Goal: Communication & Community: Answer question/provide support

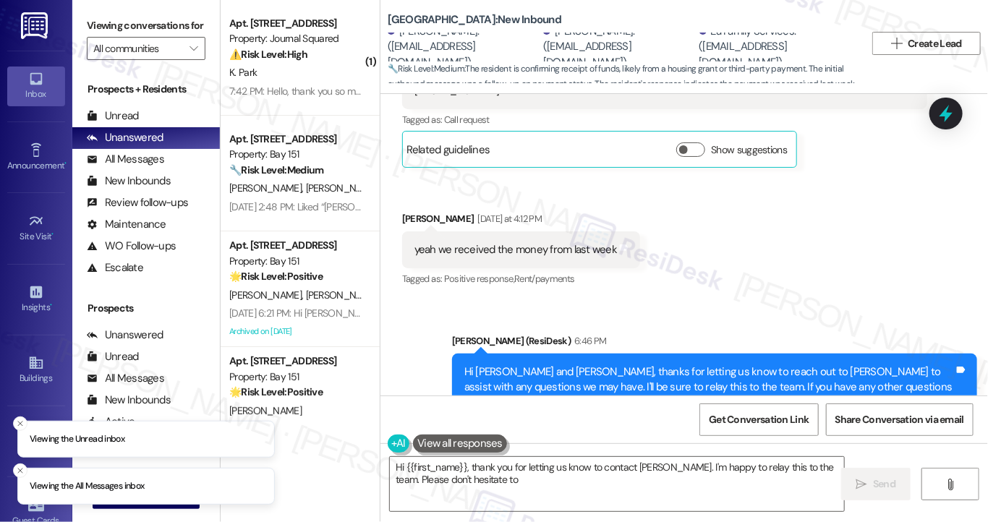
scroll to position [862, 0]
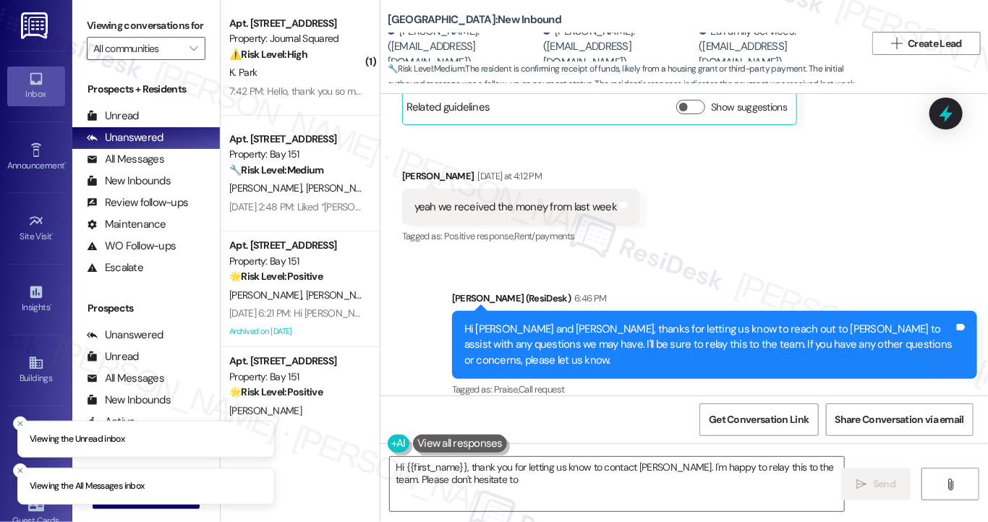
click at [627, 329] on div "Hi [PERSON_NAME] and [PERSON_NAME], thanks for letting us know to reach out to …" at bounding box center [709, 345] width 490 height 46
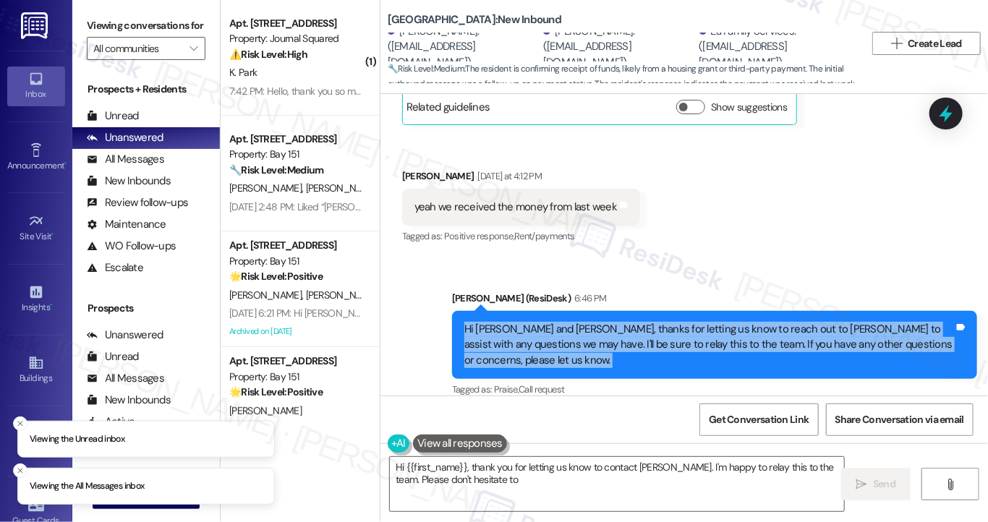
click at [627, 329] on div "Hi [PERSON_NAME] and [PERSON_NAME], thanks for letting us know to reach out to …" at bounding box center [709, 345] width 490 height 46
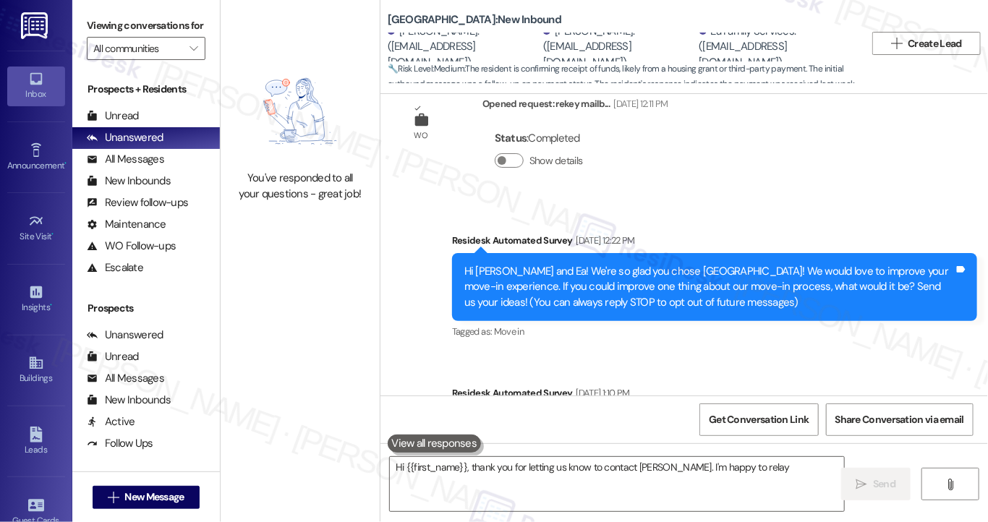
scroll to position [174, 0]
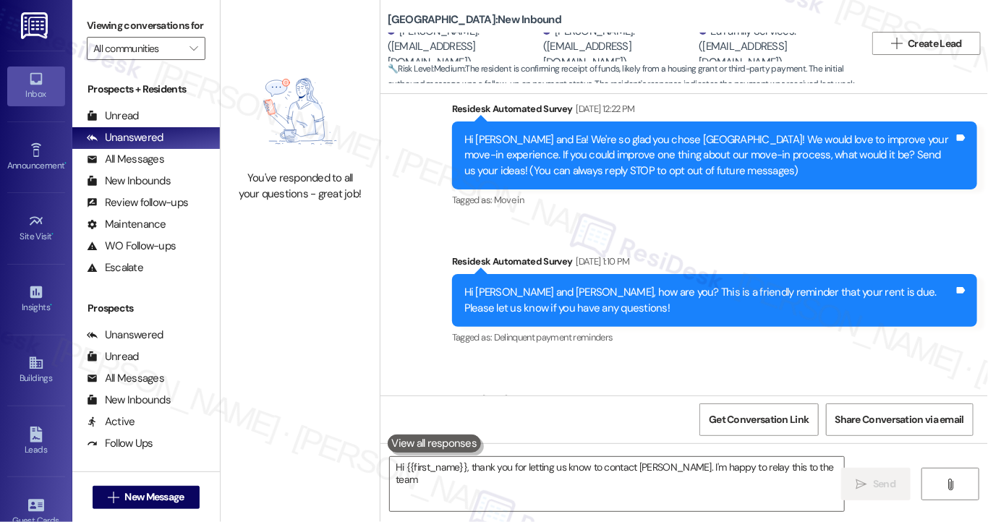
type textarea "Hi {{first_name}}, thank you for letting us know to contact [PERSON_NAME]. I'm …"
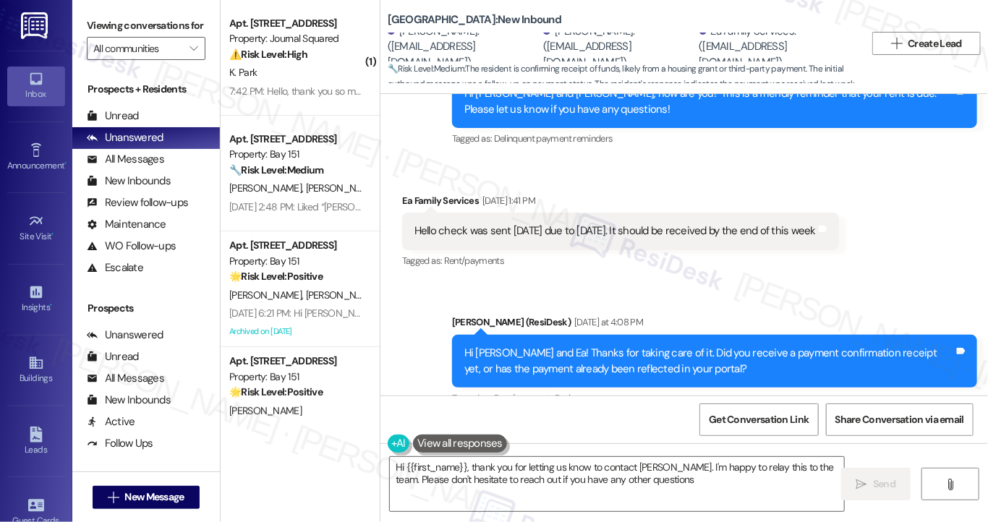
type textarea "Hi {{first_name}}, thank you for letting us know to contact [PERSON_NAME]. I'm …"
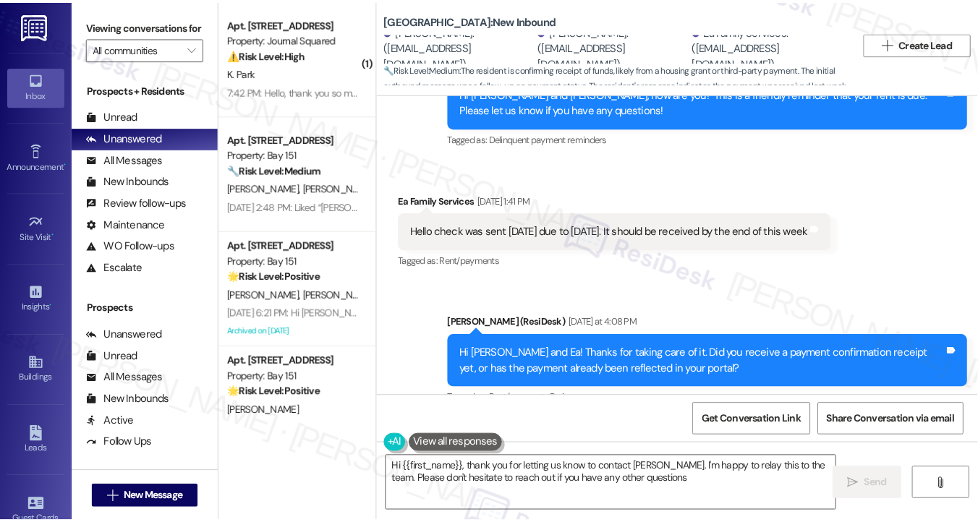
scroll to position [724, 0]
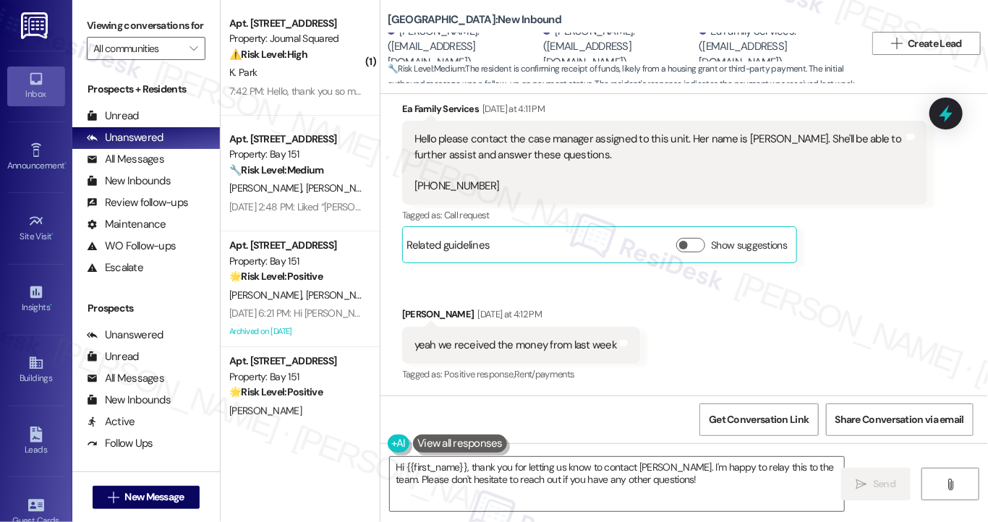
click at [432, 38] on div "[PERSON_NAME]. ([EMAIL_ADDRESS][DOMAIN_NAME])" at bounding box center [464, 47] width 152 height 46
click at [411, 34] on div "[PERSON_NAME]. ([EMAIL_ADDRESS][DOMAIN_NAME])" at bounding box center [464, 47] width 152 height 46
click at [422, 34] on div "[PERSON_NAME]. ([EMAIL_ADDRESS][DOMAIN_NAME])" at bounding box center [464, 47] width 152 height 46
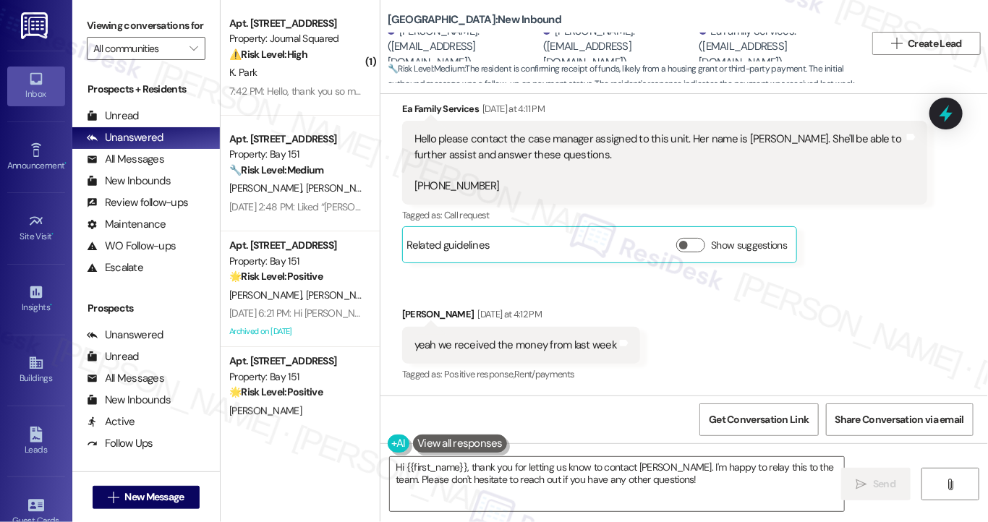
click at [434, 106] on div "Ea Family Services [DATE] at 4:11 PM" at bounding box center [664, 111] width 525 height 20
copy div "Ea Family Services"
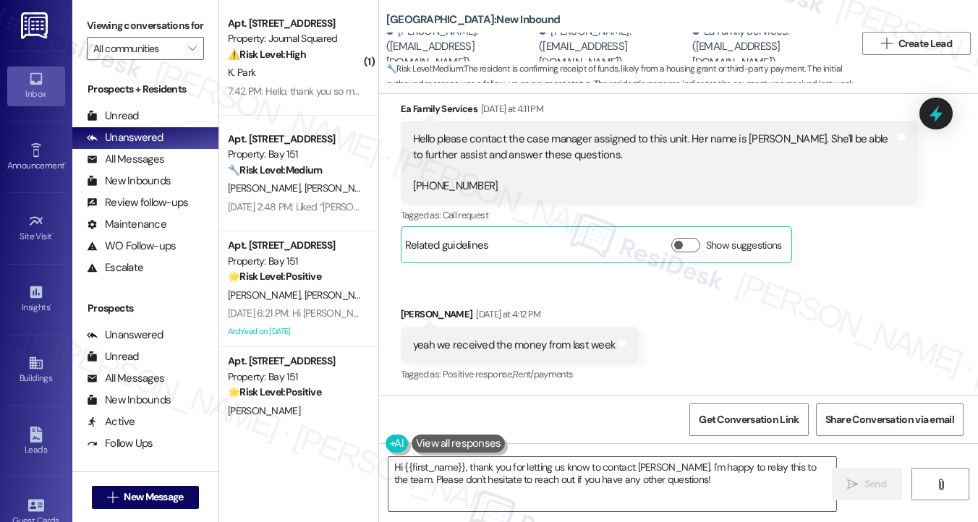
click at [560, 347] on div "yeah we received the money from last week" at bounding box center [514, 345] width 202 height 15
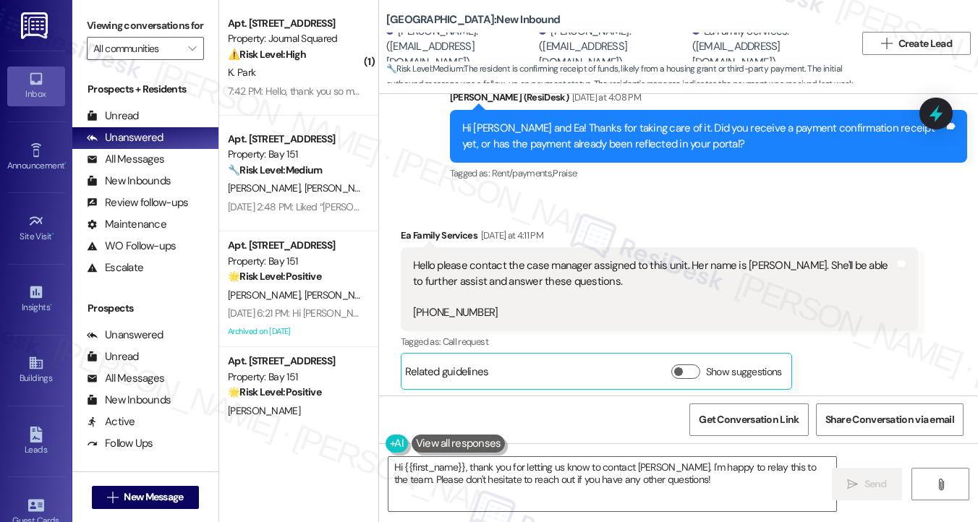
scroll to position [579, 0]
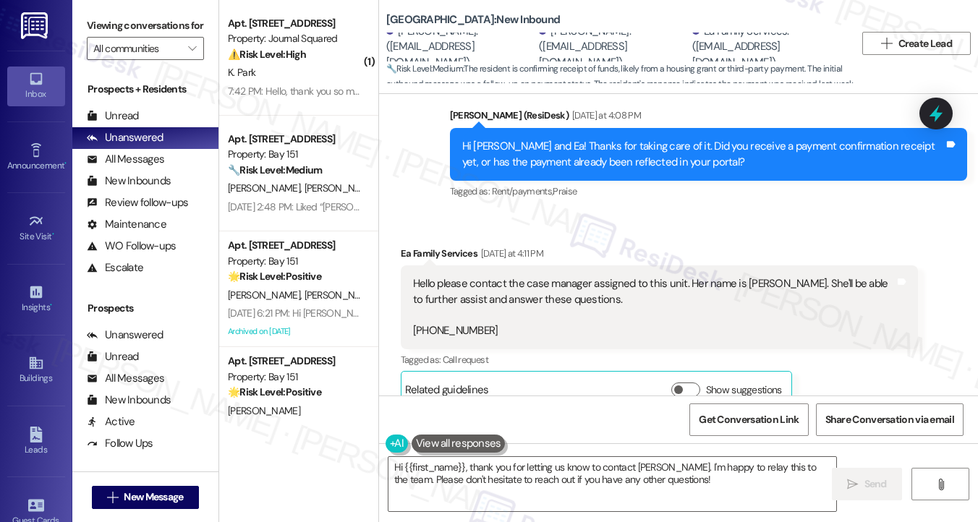
click at [532, 271] on div "Hello please contact the case manager assigned to this unit. Her name is [PERSO…" at bounding box center [659, 307] width 517 height 84
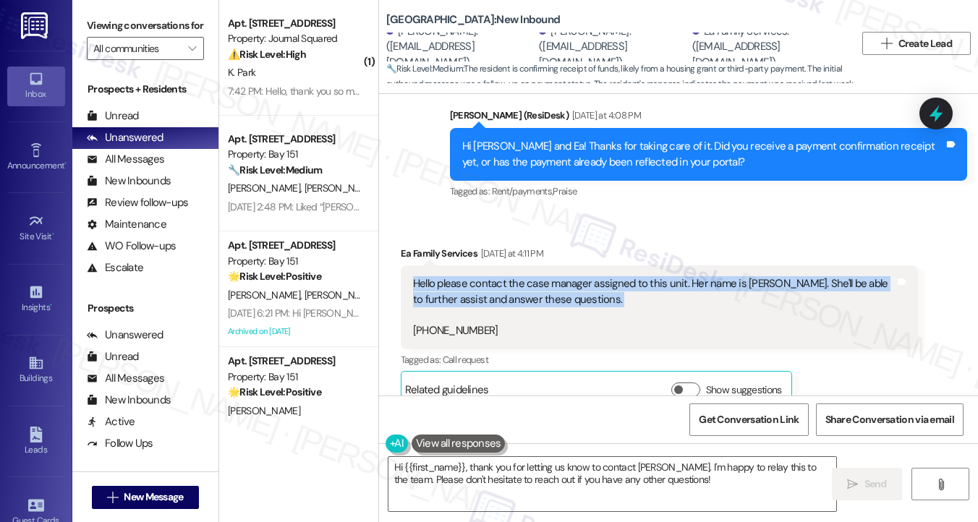
click at [532, 271] on div "Hello please contact the case manager assigned to this unit. Her name is [PERSO…" at bounding box center [659, 307] width 517 height 84
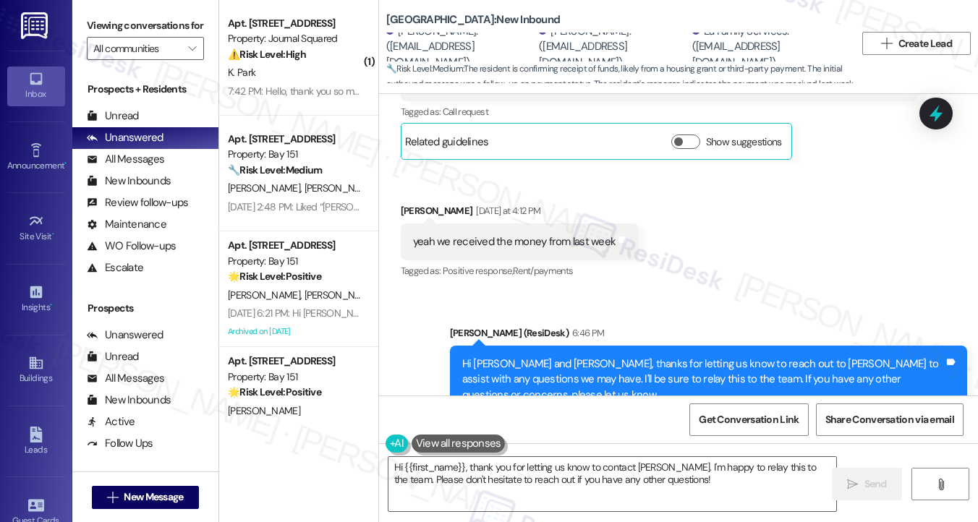
scroll to position [862, 0]
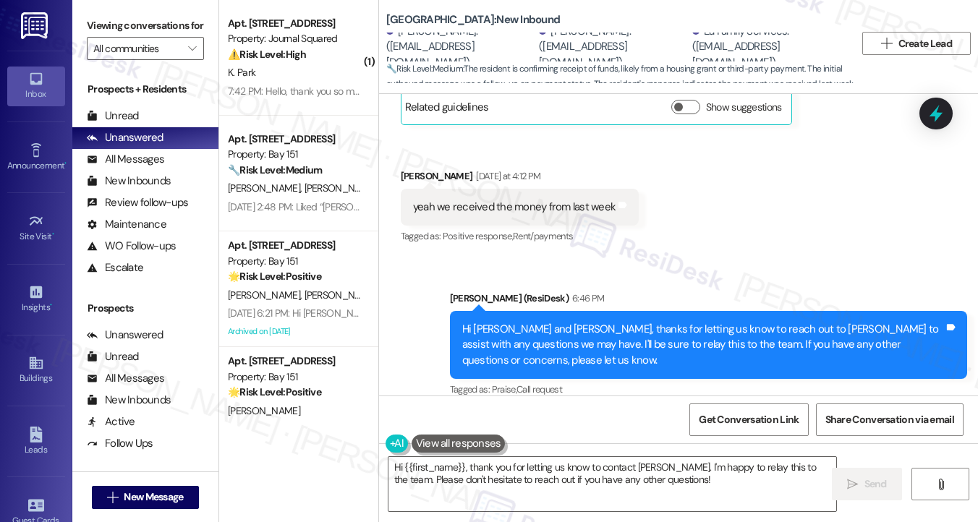
click at [613, 332] on div "Hi [PERSON_NAME] and [PERSON_NAME], thanks for letting us know to reach out to …" at bounding box center [703, 345] width 482 height 46
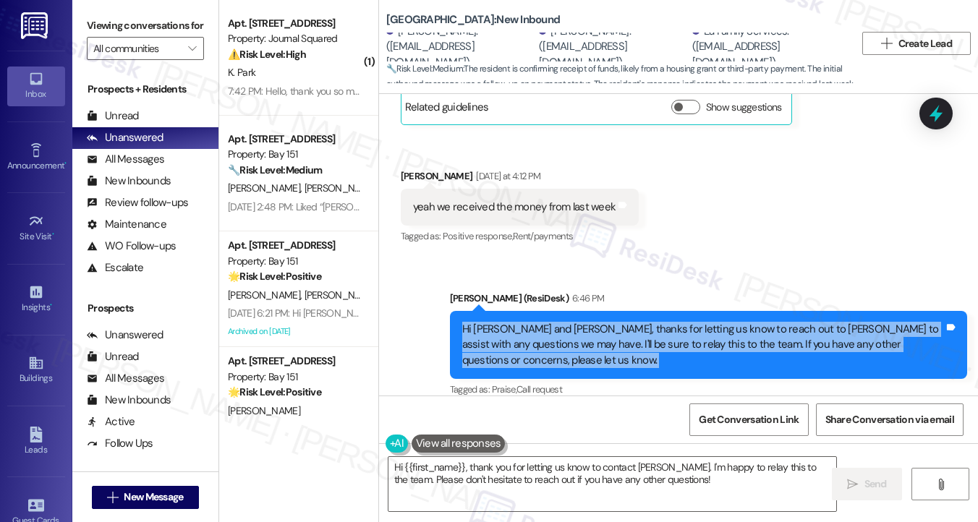
click at [613, 332] on div "Hi [PERSON_NAME] and [PERSON_NAME], thanks for letting us know to reach out to …" at bounding box center [703, 345] width 482 height 46
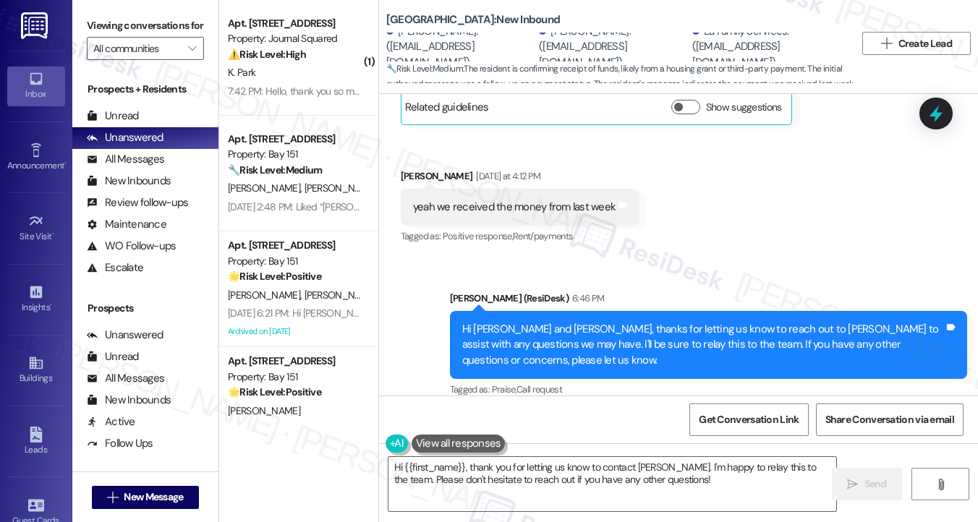
click at [613, 300] on div "[PERSON_NAME] (ResiDesk) 6:46 PM" at bounding box center [708, 301] width 517 height 20
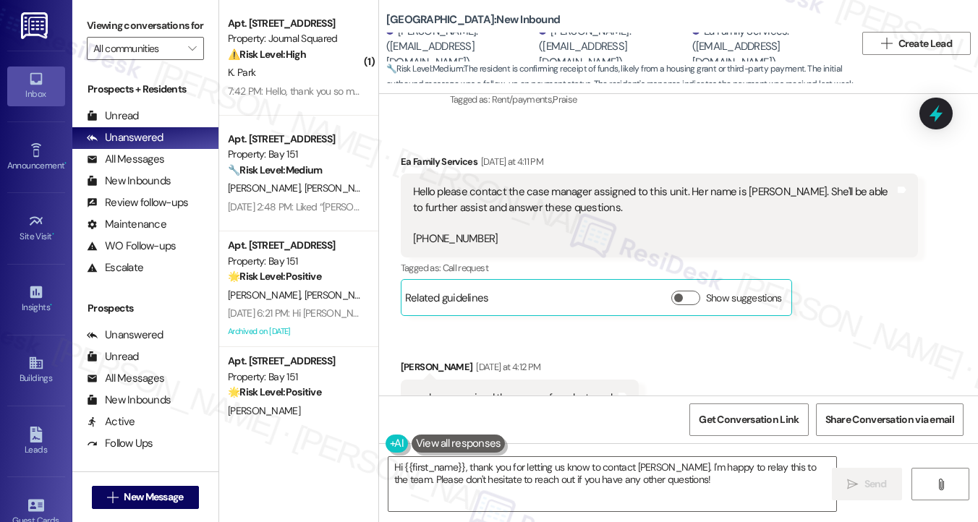
scroll to position [645, 0]
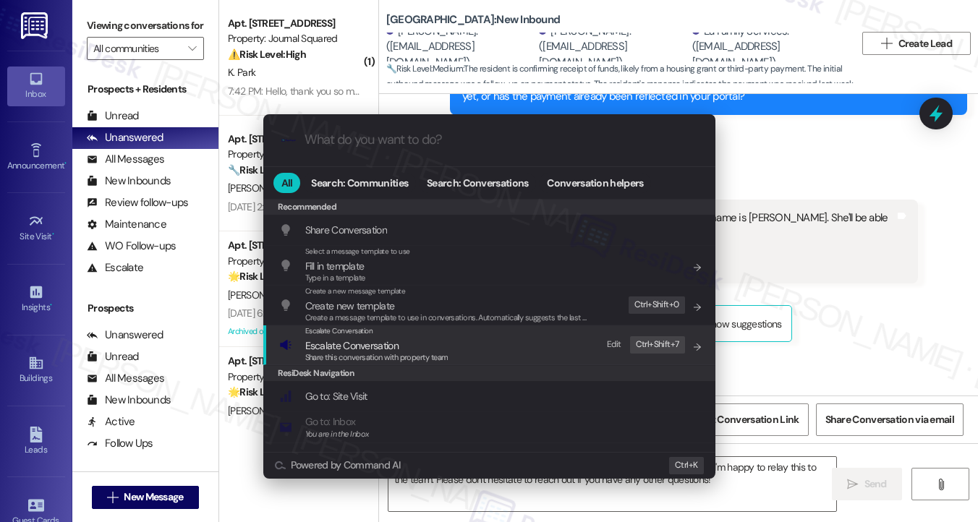
click at [344, 359] on span "Share this conversation with property team" at bounding box center [376, 357] width 143 height 10
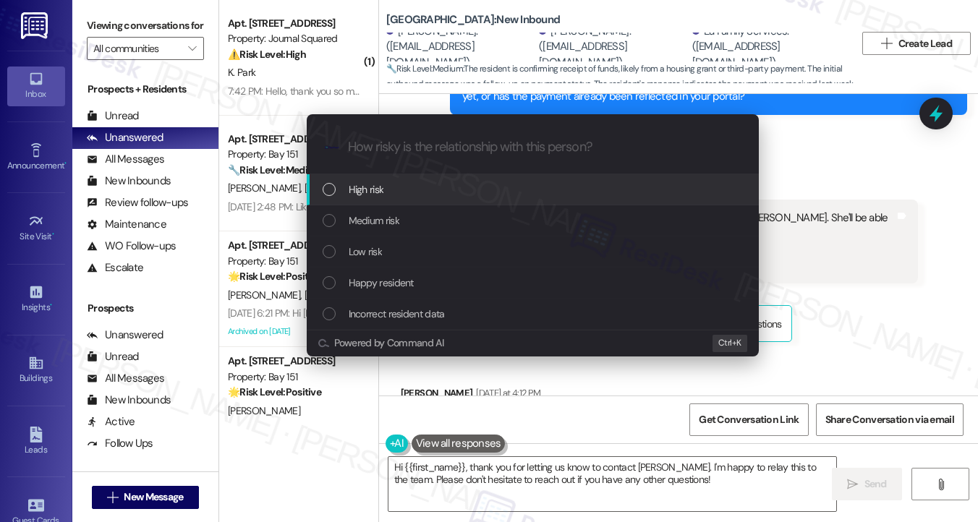
click at [404, 184] on div "High risk" at bounding box center [534, 190] width 423 height 16
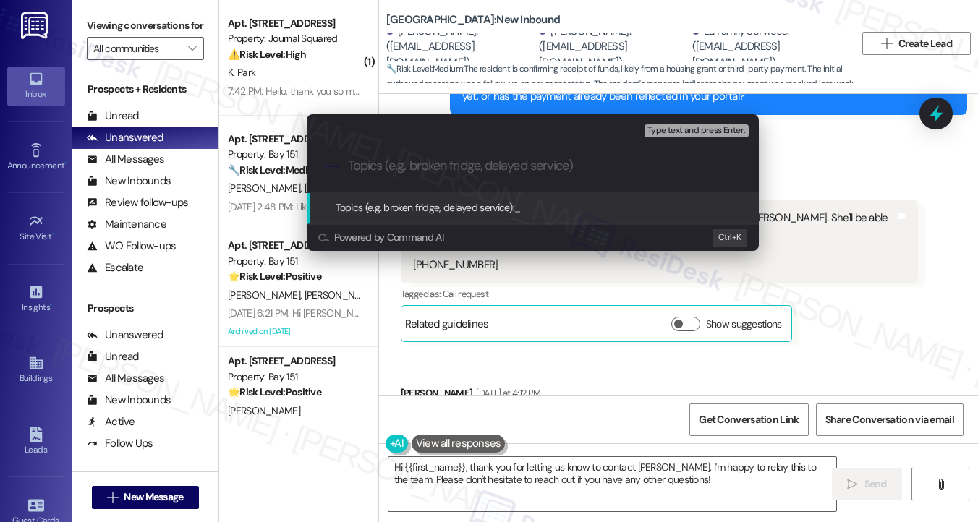
click at [866, 284] on div "Escalate Conversation High risk Topics (e.g. broken fridge, delayed service) An…" at bounding box center [489, 261] width 978 height 522
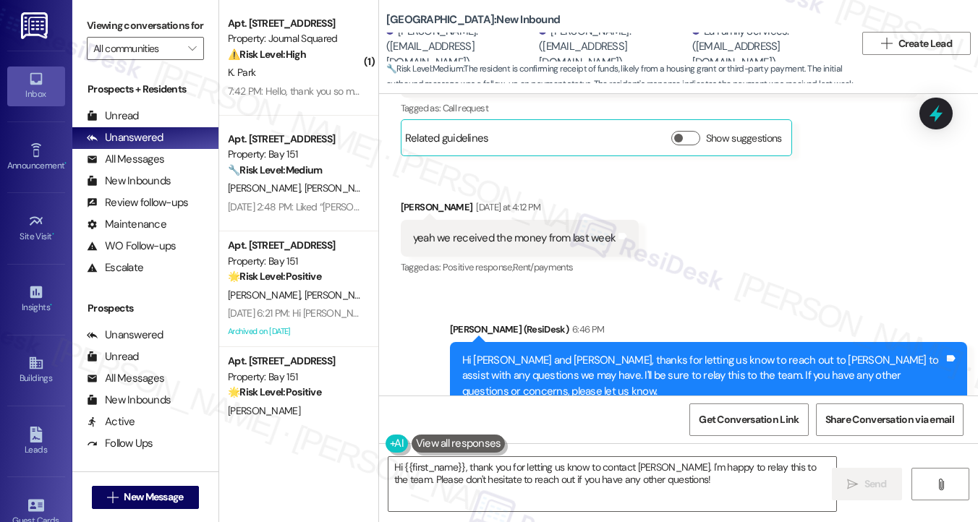
scroll to position [862, 0]
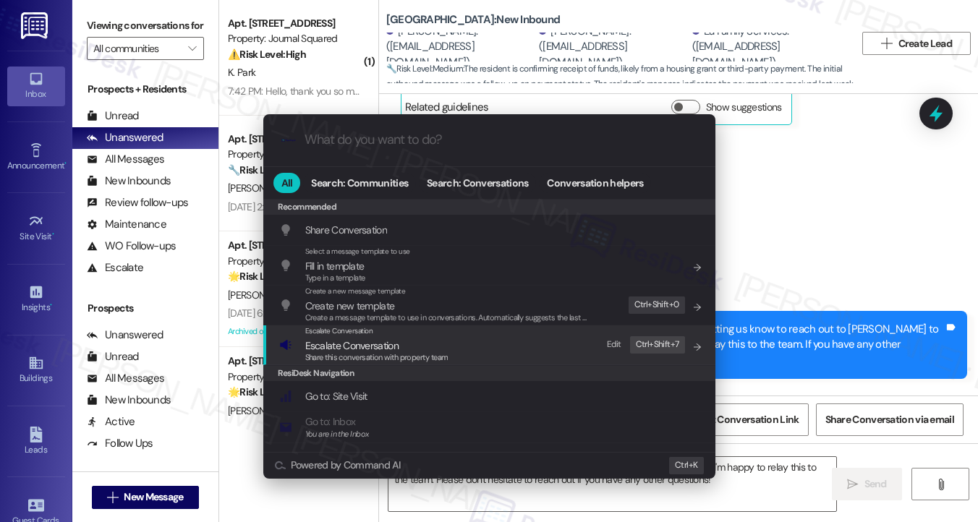
click at [510, 344] on div "Escalate Conversation Escalate Conversation Share this conversation with proper…" at bounding box center [490, 344] width 423 height 39
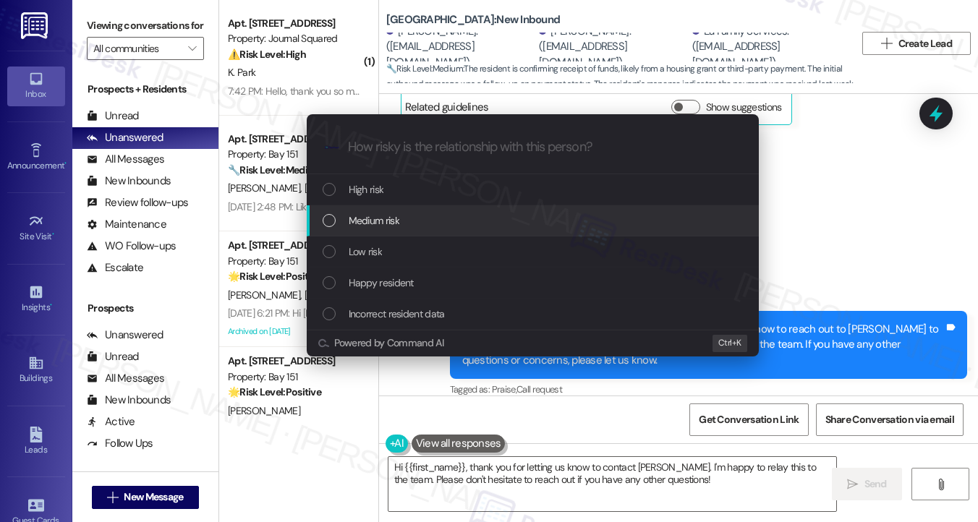
click at [440, 218] on div "Medium risk" at bounding box center [534, 221] width 423 height 16
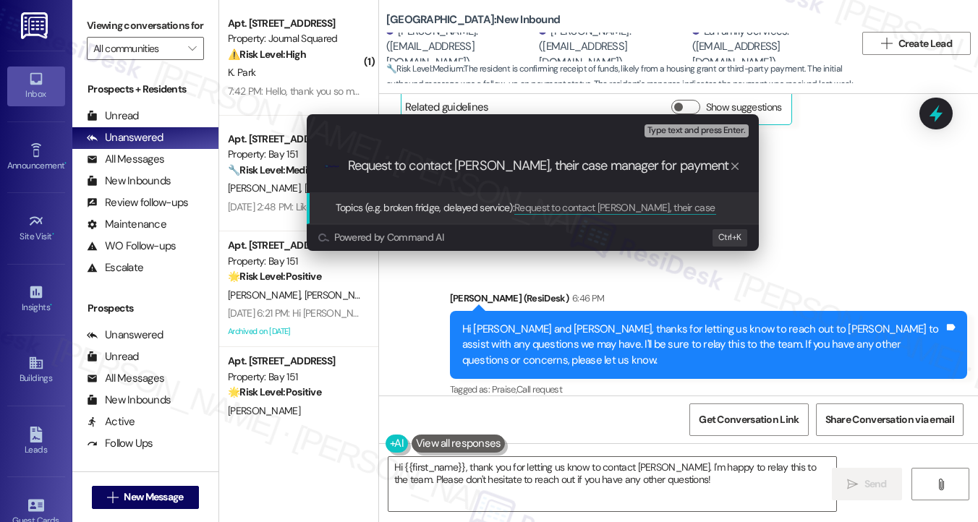
type input "Request to contact [PERSON_NAME], their case manager for payment concerns"
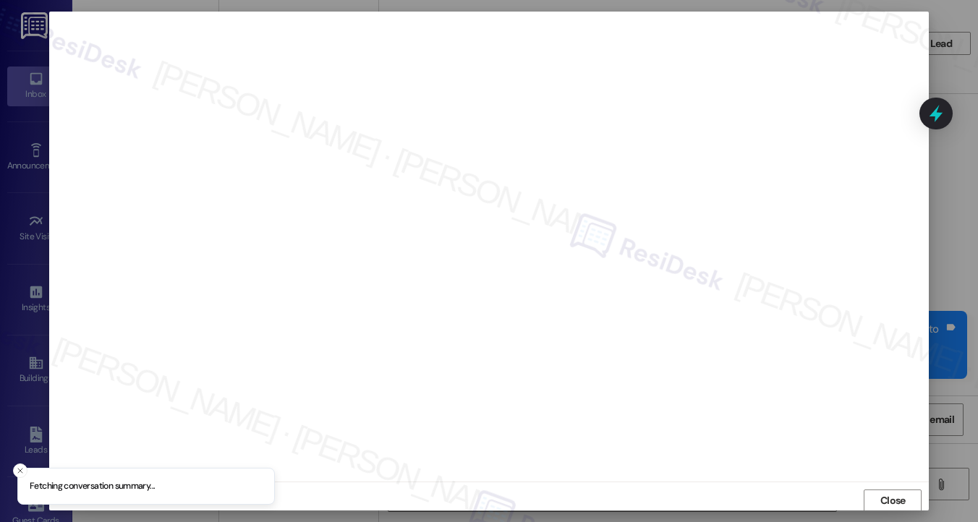
scroll to position [1, 0]
click at [881, 490] on span "Close" at bounding box center [892, 500] width 31 height 22
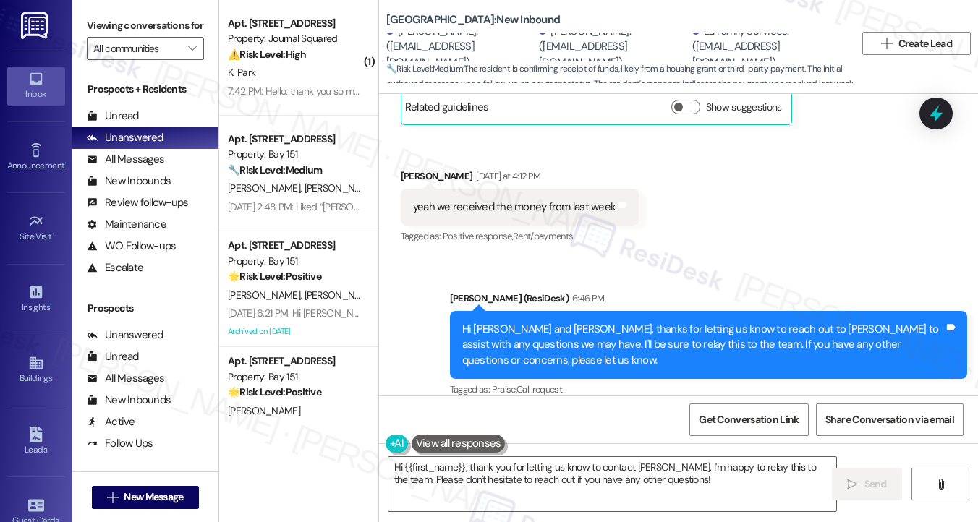
click at [710, 271] on div "Sent via SMS [PERSON_NAME] (ResiDesk) 6:46 PM Hi [PERSON_NAME] and [PERSON_NAME…" at bounding box center [678, 334] width 599 height 153
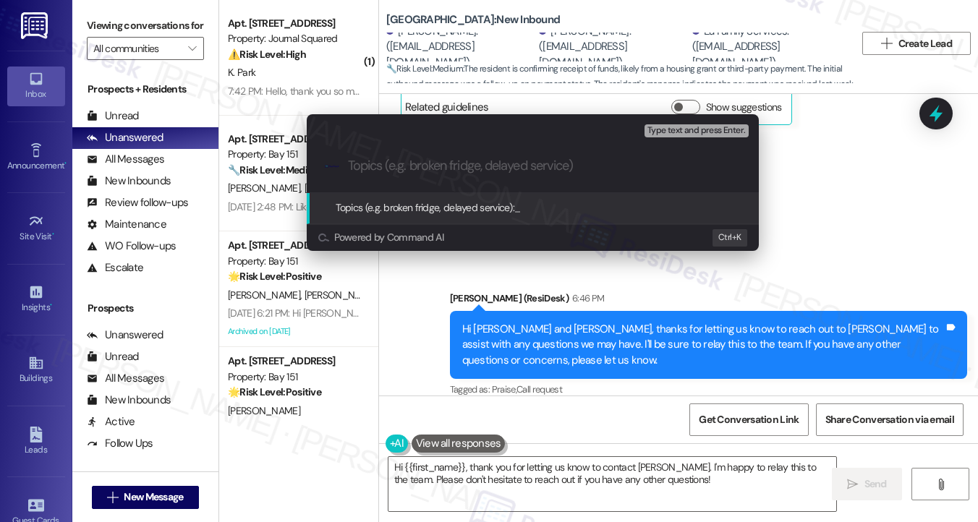
paste input "Request to contact [PERSON_NAME], their case manager for payment concerns"
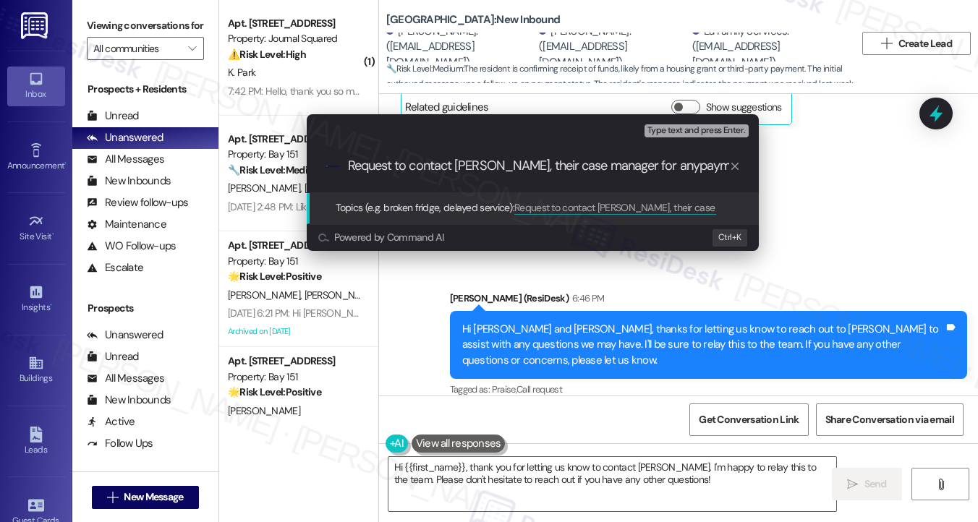
type input "Request to contact [PERSON_NAME], their case manager for any payment concerns"
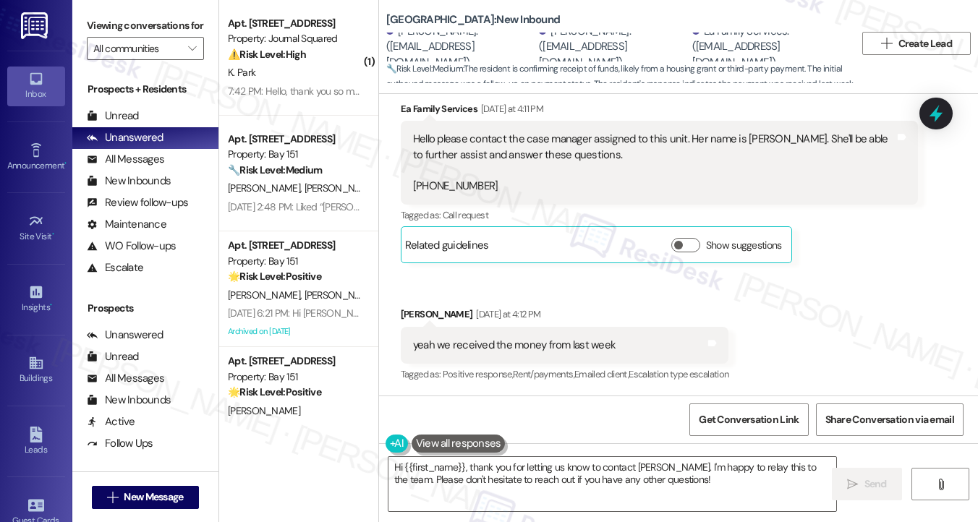
scroll to position [862, 0]
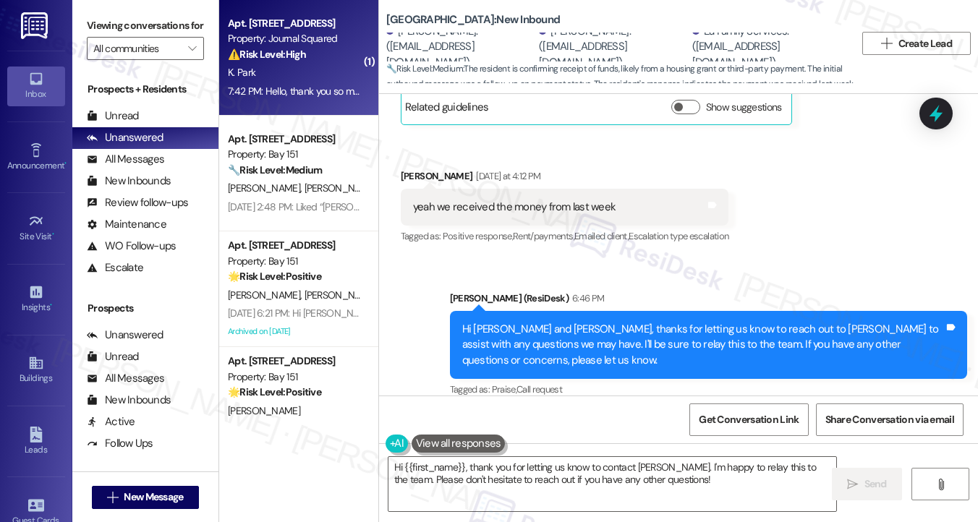
click at [271, 67] on div "K. Park" at bounding box center [294, 73] width 137 height 18
type textarea "Hi {{first_name}}, thank you for letting us know to contact [PERSON_NAME]. I'm …"
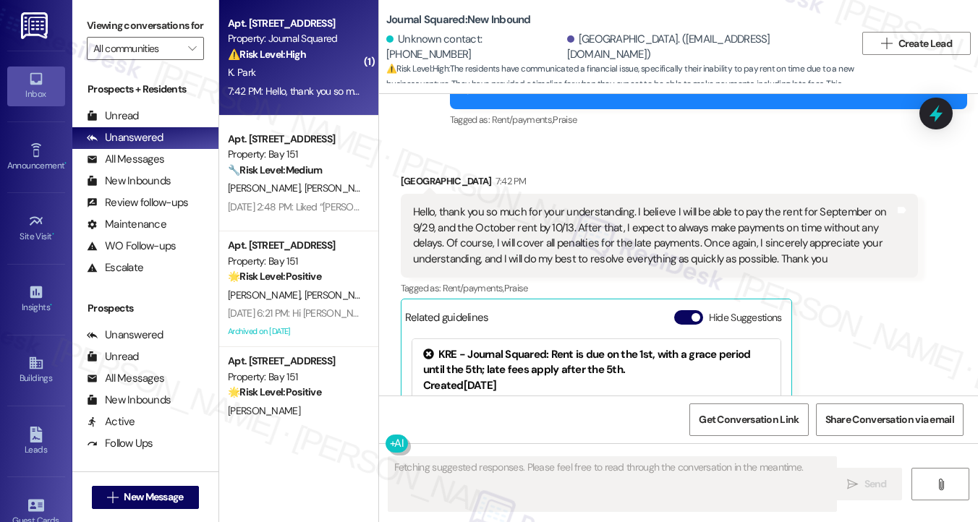
scroll to position [14716, 0]
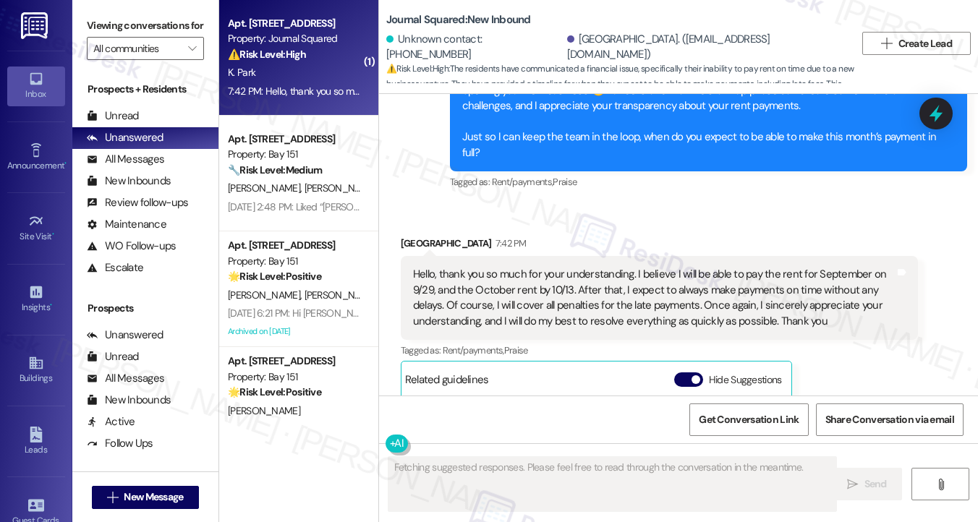
click at [511, 267] on div "Hello, thank you so much for your understanding. I believe I will be able to pa…" at bounding box center [654, 298] width 482 height 62
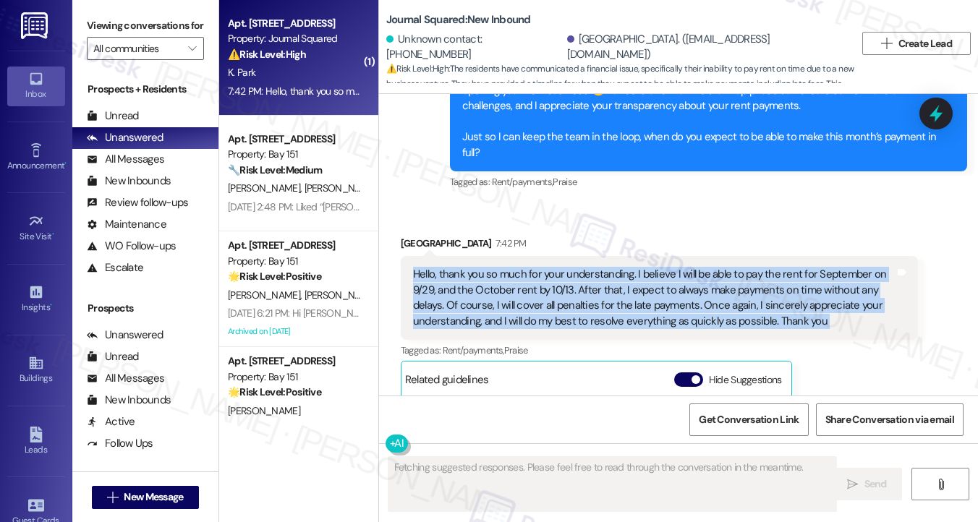
click at [511, 267] on div "Hello, thank you so much for your understanding. I believe I will be able to pa…" at bounding box center [654, 298] width 482 height 62
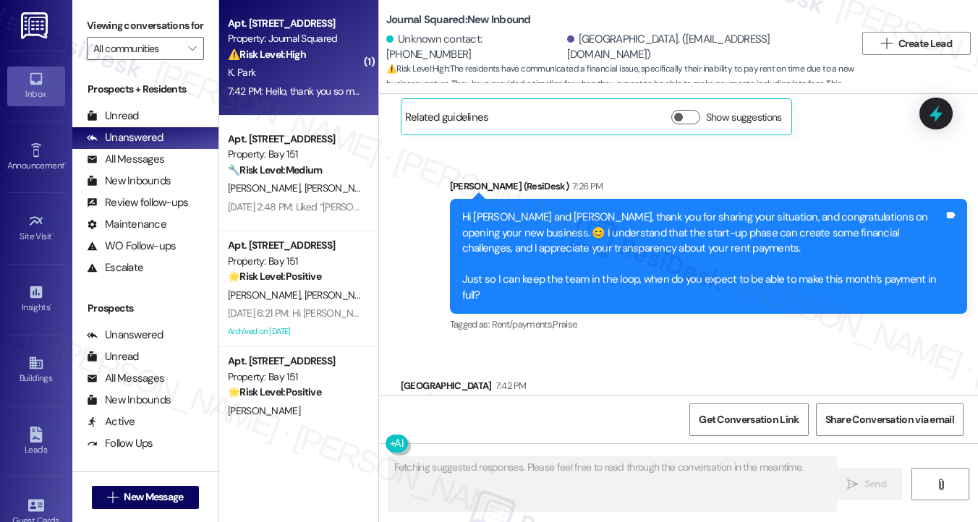
scroll to position [14571, 0]
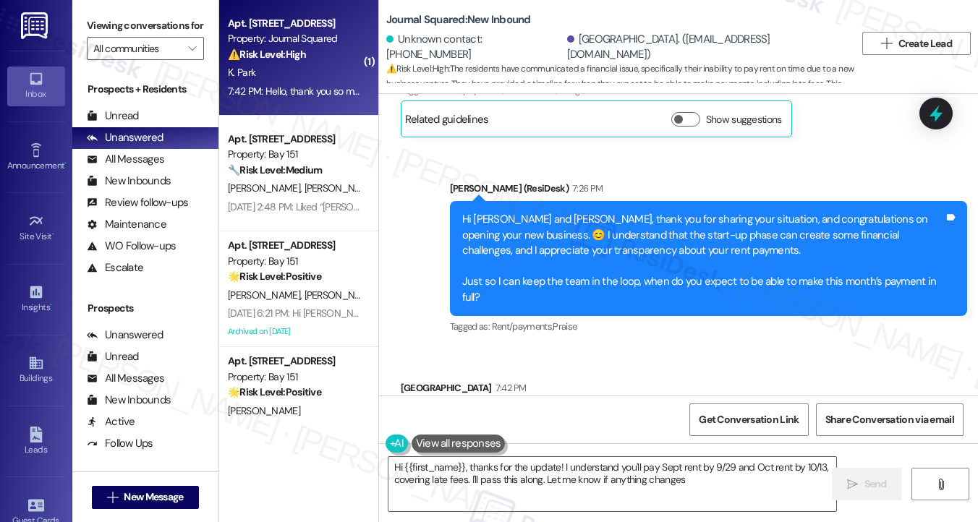
type textarea "Hi {{first_name}}, thanks for the update! I understand you'll pay Sept rent by …"
click at [580, 212] on div "Hi [PERSON_NAME] and [PERSON_NAME], thank you for sharing your situation, and c…" at bounding box center [703, 258] width 482 height 93
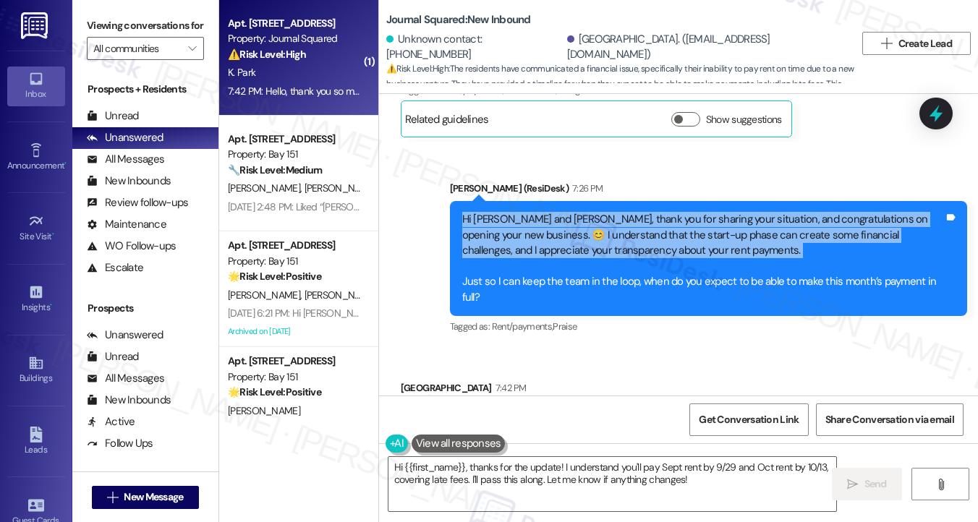
click at [580, 212] on div "Hi [PERSON_NAME] and [PERSON_NAME], thank you for sharing your situation, and c…" at bounding box center [703, 258] width 482 height 93
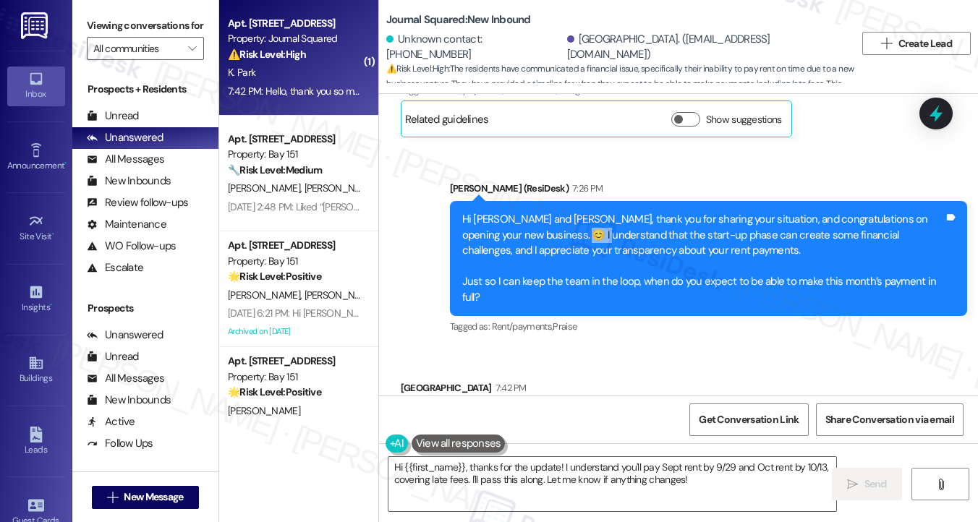
click at [580, 212] on div "Hi [PERSON_NAME] and [PERSON_NAME], thank you for sharing your situation, and c…" at bounding box center [703, 258] width 482 height 93
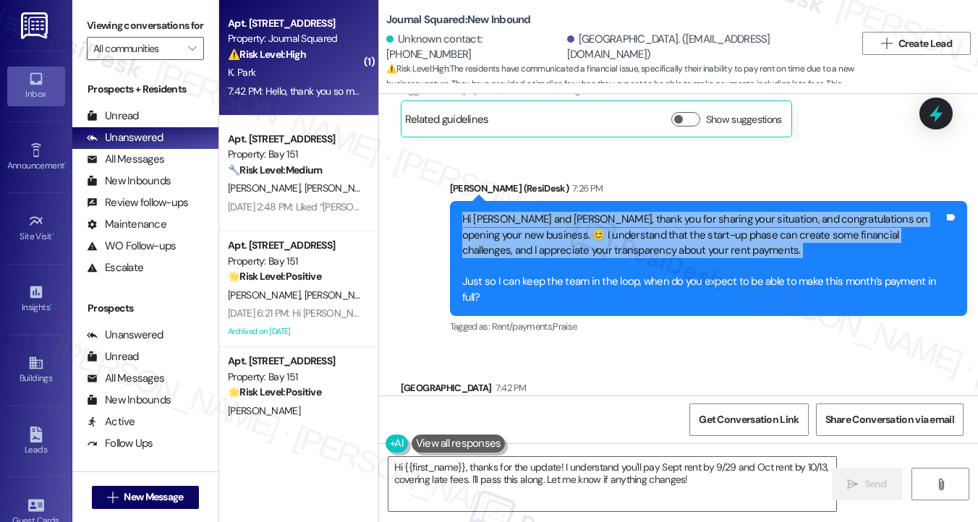
click at [580, 212] on div "Hi [PERSON_NAME] and [PERSON_NAME], thank you for sharing your situation, and c…" at bounding box center [703, 258] width 482 height 93
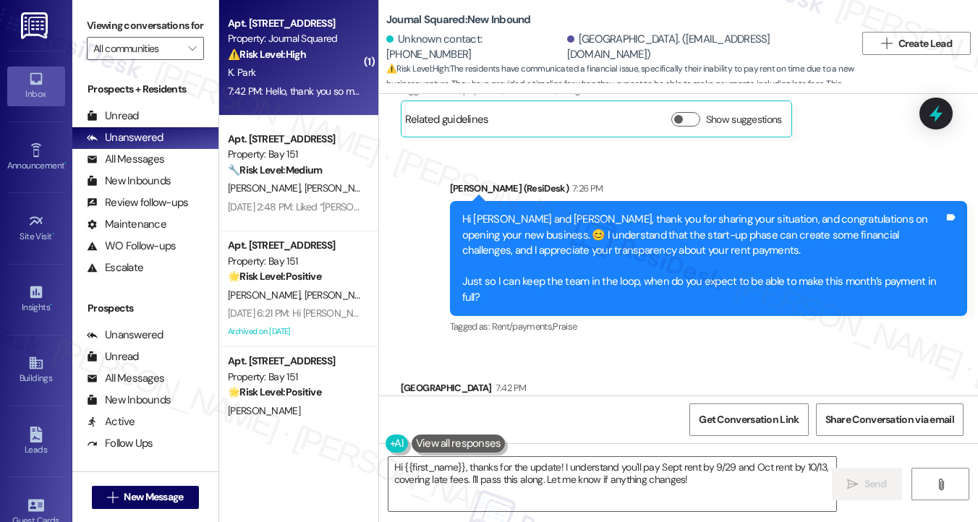
click at [559, 411] on div "Hello, thank you so much for your understanding. I believe I will be able to pa…" at bounding box center [654, 442] width 482 height 62
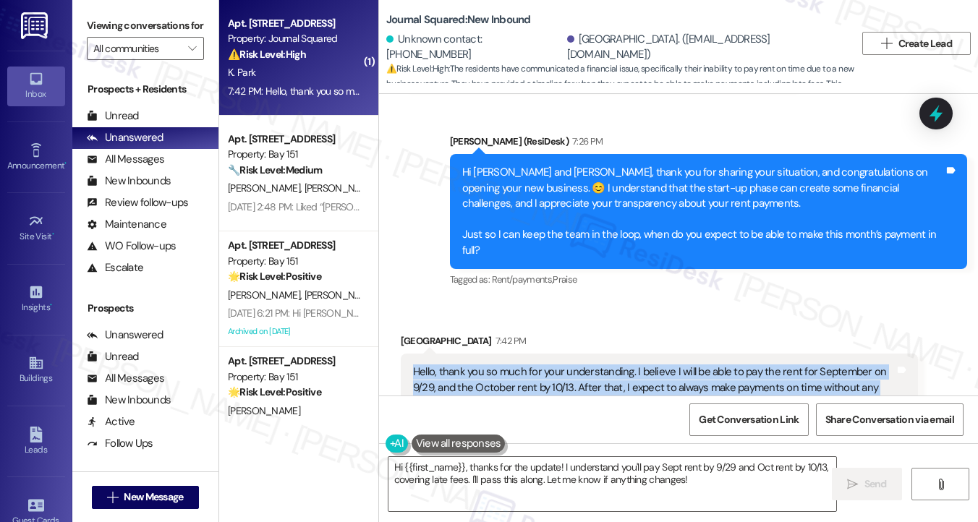
scroll to position [14643, 0]
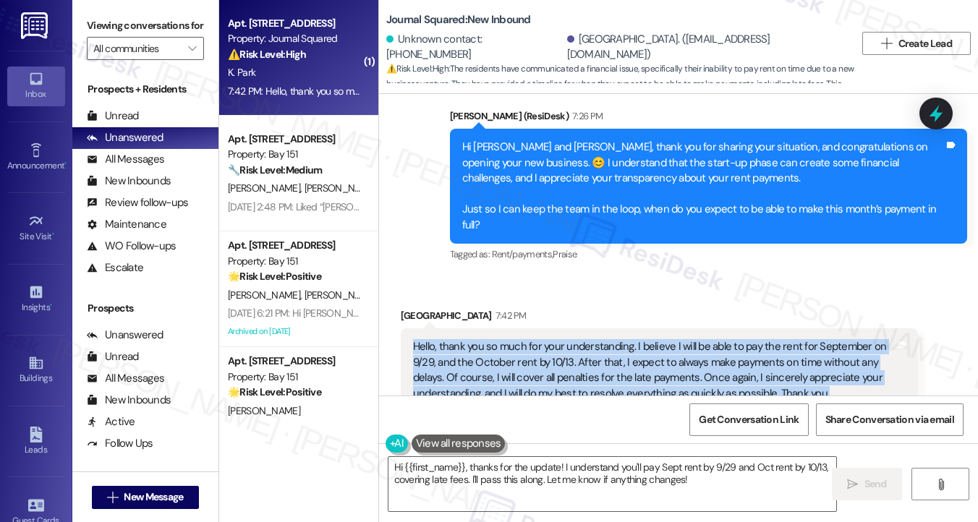
click at [423, 339] on div "Hello, thank you so much for your understanding. I believe I will be able to pa…" at bounding box center [654, 370] width 482 height 62
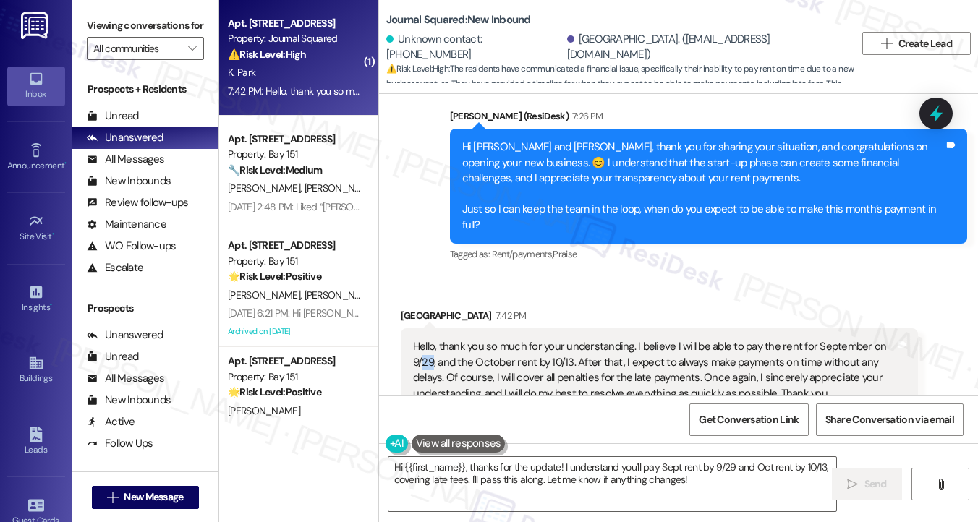
click at [423, 339] on div "Hello, thank you so much for your understanding. I believe I will be able to pa…" at bounding box center [654, 370] width 482 height 62
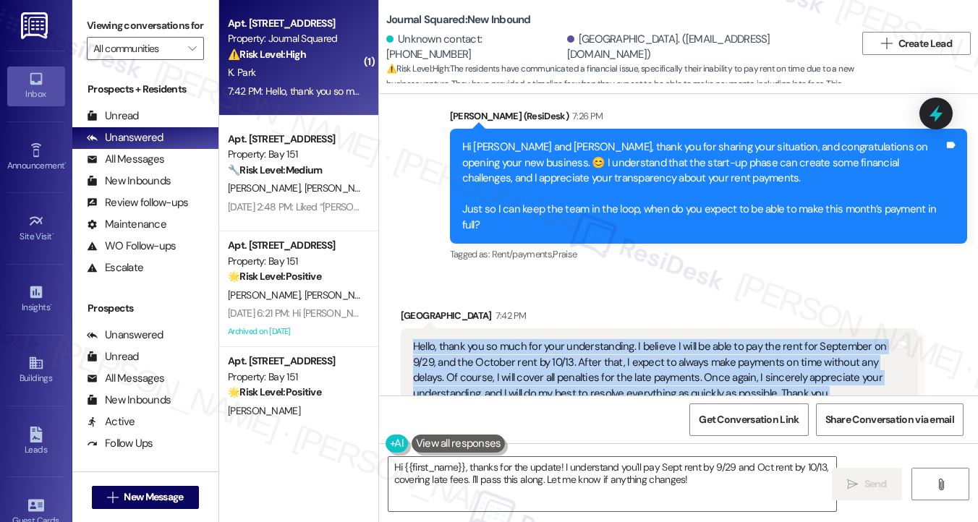
click at [423, 339] on div "Hello, thank you so much for your understanding. I believe I will be able to pa…" at bounding box center [654, 370] width 482 height 62
click at [545, 339] on div "Hello, thank you so much for your understanding. I believe I will be able to pa…" at bounding box center [654, 370] width 482 height 62
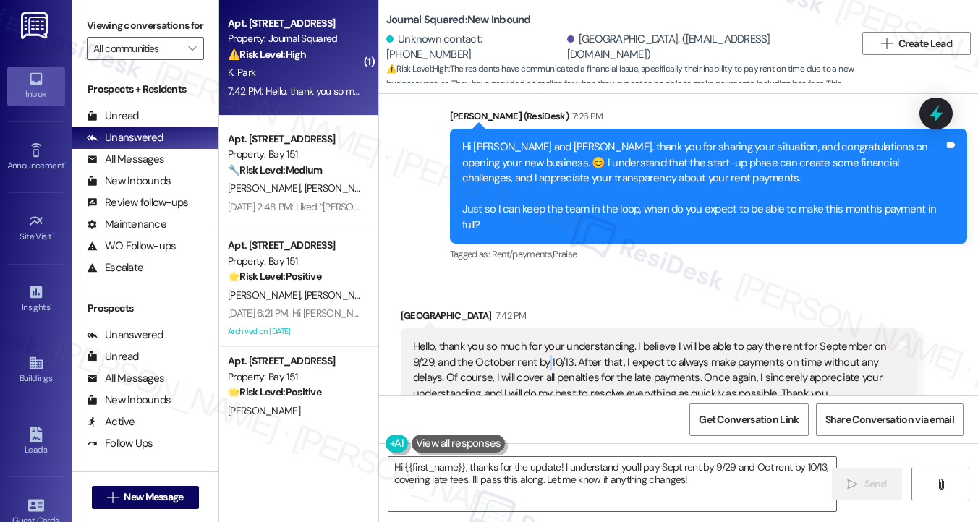
click at [545, 339] on div "Hello, thank you so much for your understanding. I believe I will be able to pa…" at bounding box center [654, 370] width 482 height 62
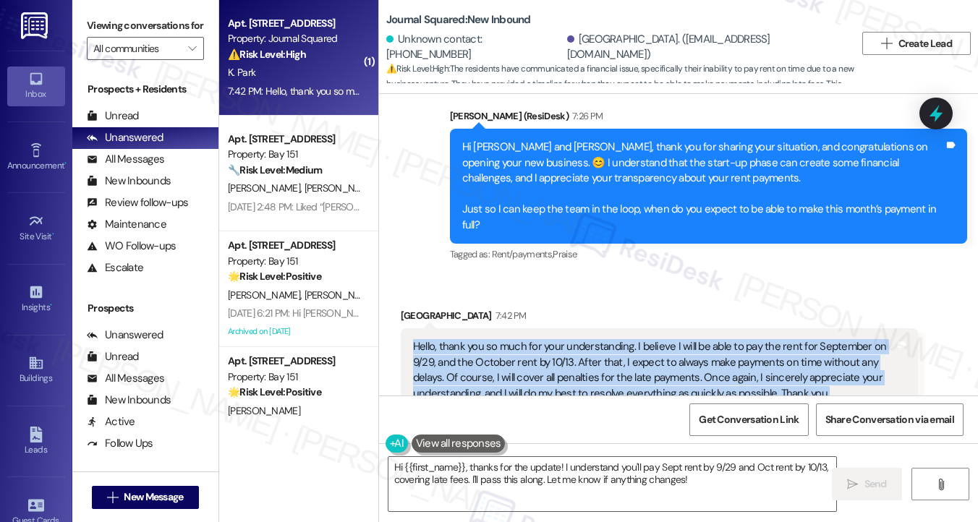
click at [545, 339] on div "Hello, thank you so much for your understanding. I believe I will be able to pa…" at bounding box center [654, 370] width 482 height 62
click at [688, 339] on div "Hello, thank you so much for your understanding. I believe I will be able to pa…" at bounding box center [654, 370] width 482 height 62
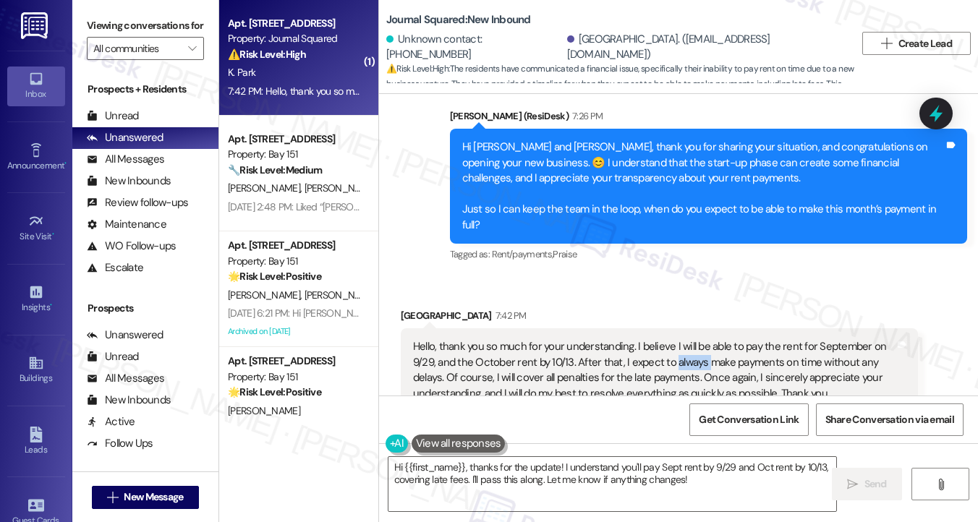
click at [688, 339] on div "Hello, thank you so much for your understanding. I believe I will be able to pa…" at bounding box center [654, 370] width 482 height 62
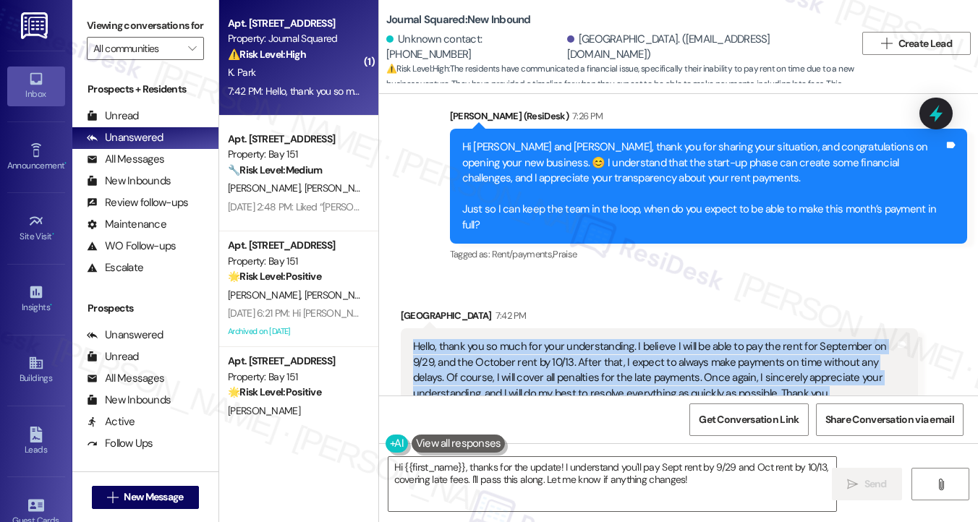
click at [688, 339] on div "Hello, thank you so much for your understanding. I believe I will be able to pa…" at bounding box center [654, 370] width 482 height 62
click at [763, 339] on div "Hello, thank you so much for your understanding. I believe I will be able to pa…" at bounding box center [654, 370] width 482 height 62
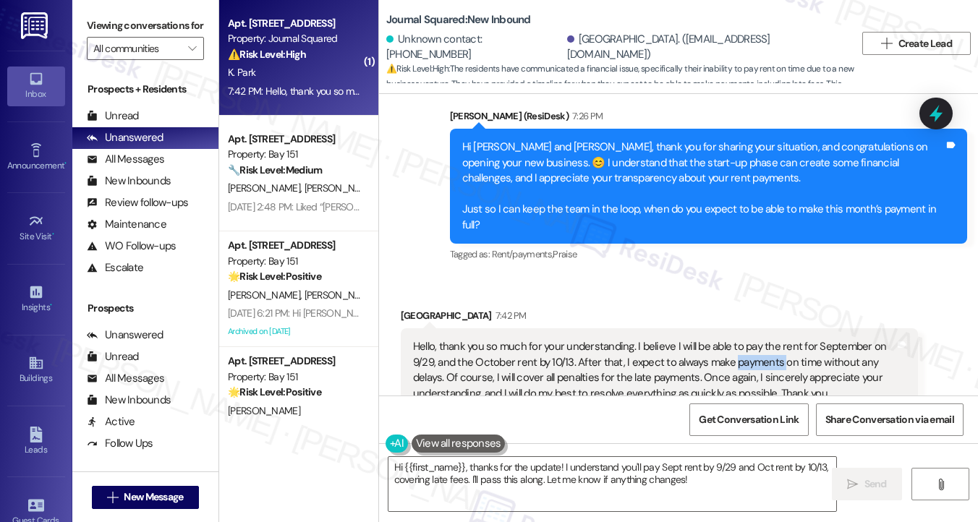
click at [763, 339] on div "Hello, thank you so much for your understanding. I believe I will be able to pa…" at bounding box center [654, 370] width 482 height 62
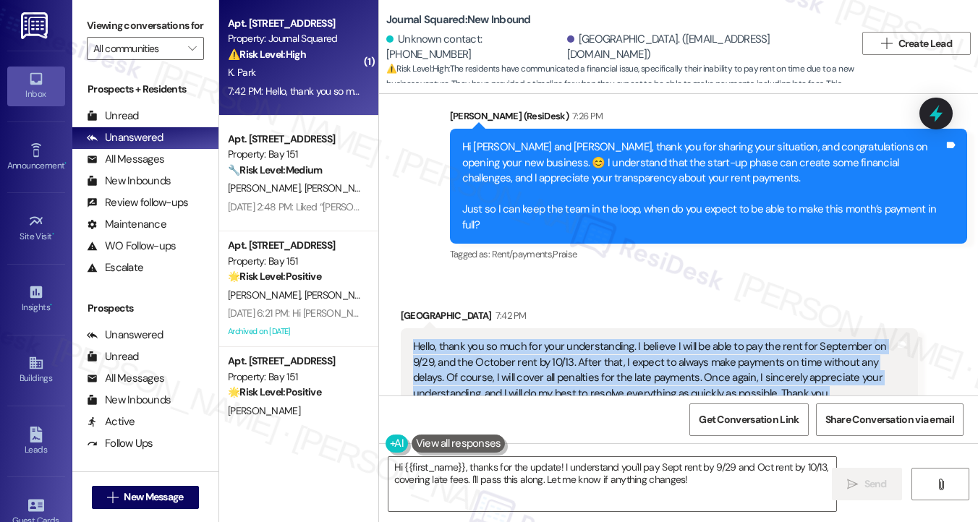
click at [763, 339] on div "Hello, thank you so much for your understanding. I believe I will be able to pa…" at bounding box center [654, 370] width 482 height 62
